Goal: Check status

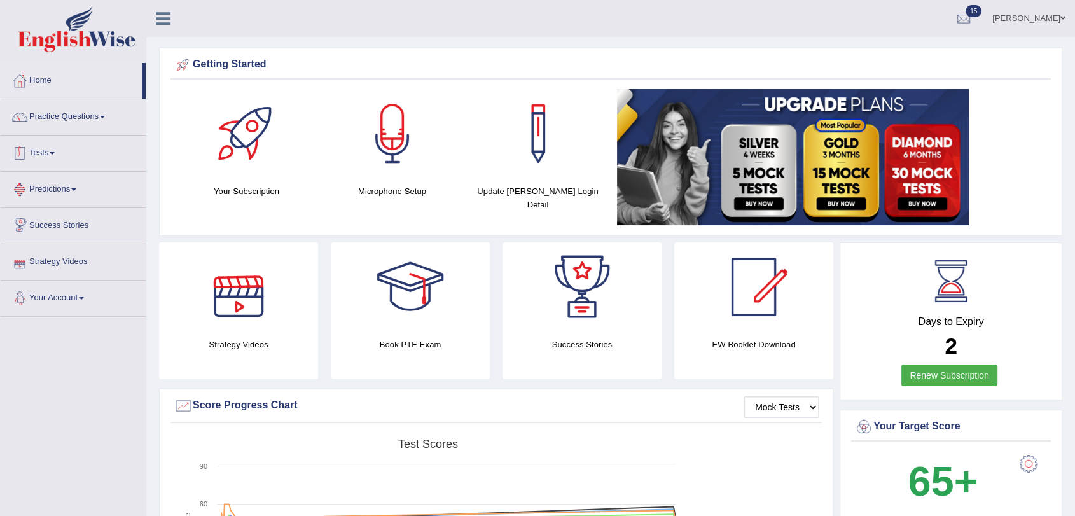
click at [52, 154] on link "Tests" at bounding box center [73, 151] width 145 height 32
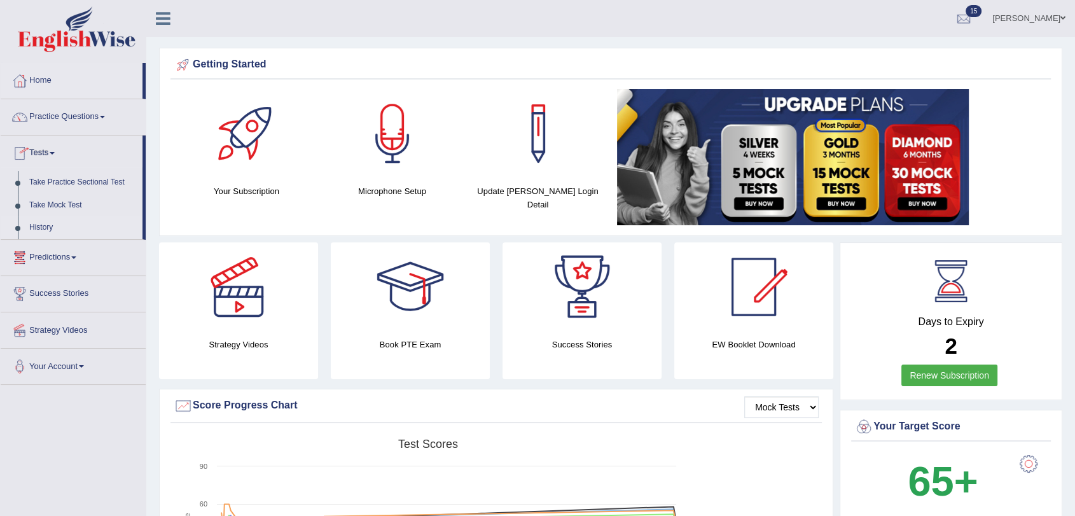
click at [46, 228] on link "History" at bounding box center [83, 227] width 119 height 23
